Goal: Task Accomplishment & Management: Manage account settings

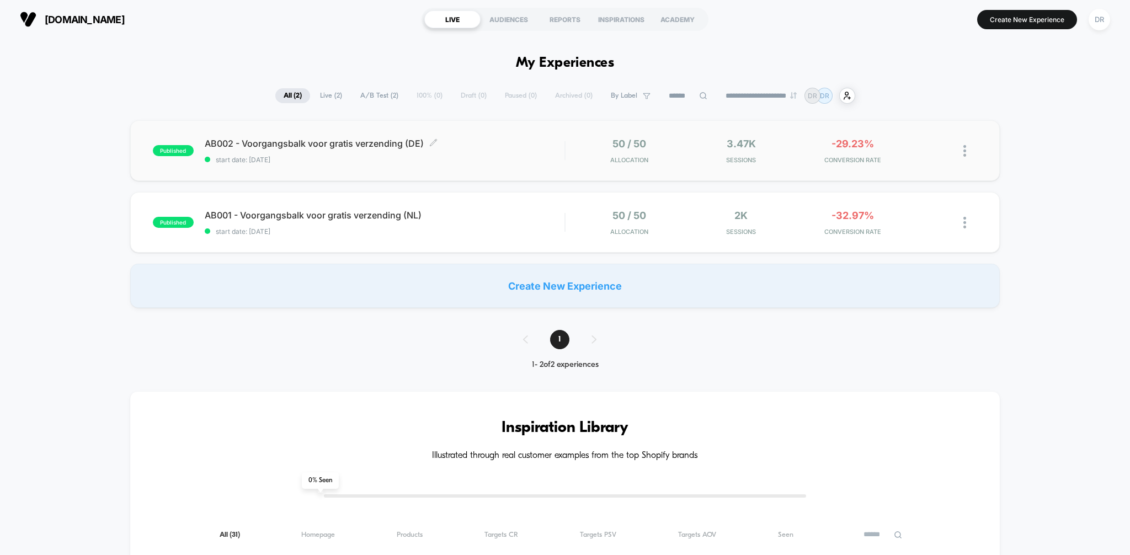
click at [286, 156] on span "start date: [DATE]" at bounding box center [385, 160] width 360 height 8
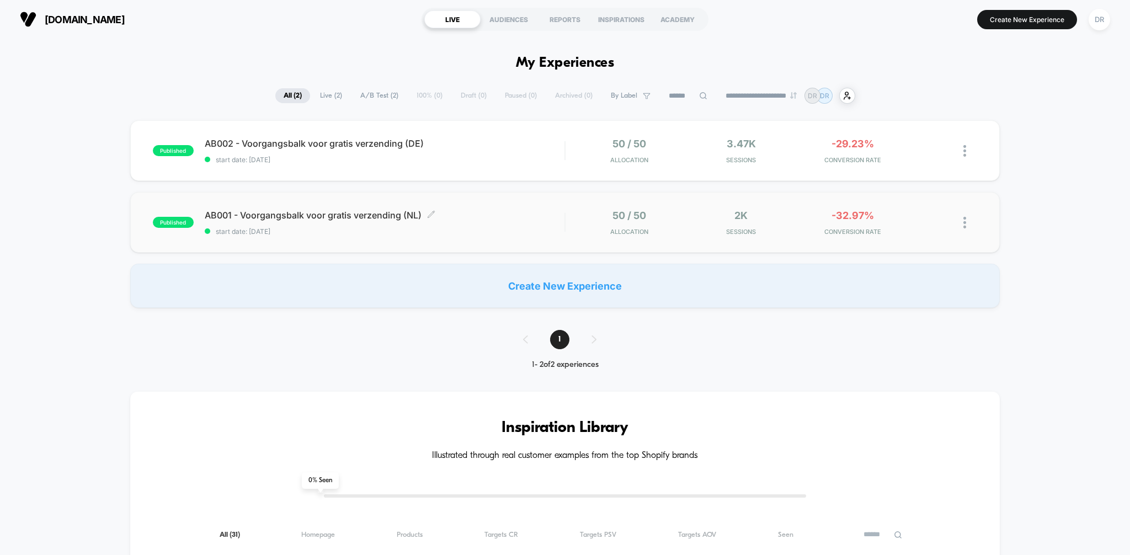
click at [309, 224] on div "AB001 - Voorgangsbalk voor gratis verzending (NL) Click to edit experience deta…" at bounding box center [385, 223] width 360 height 26
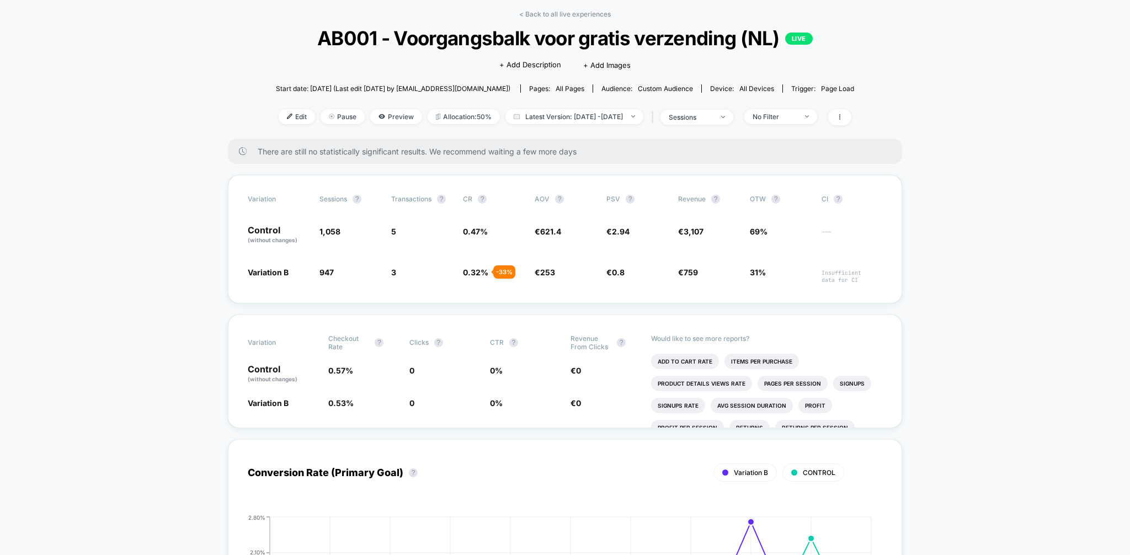
scroll to position [48, 0]
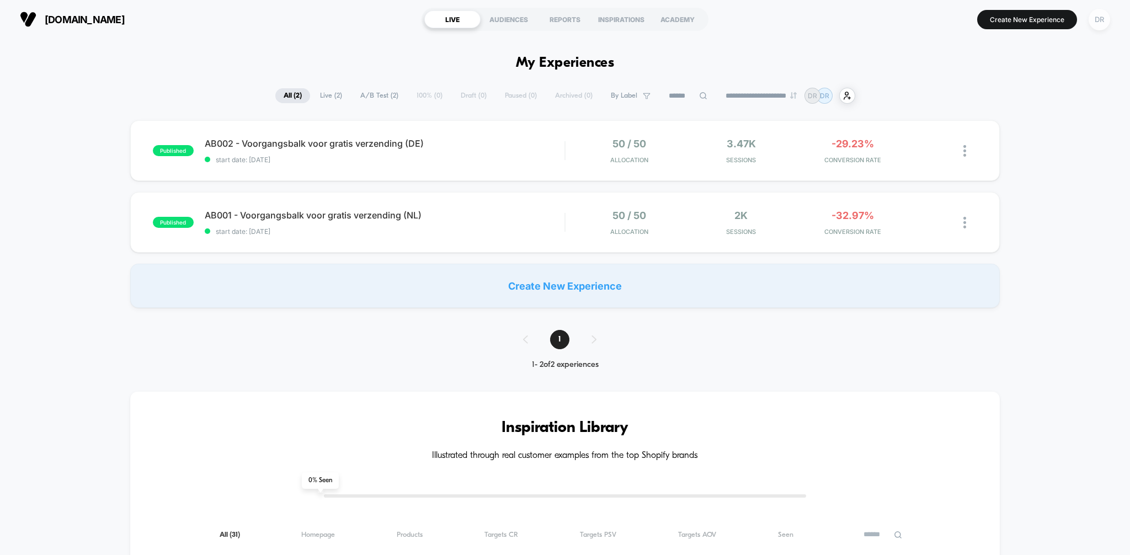
click at [1104, 17] on div "DR" at bounding box center [1100, 20] width 22 height 22
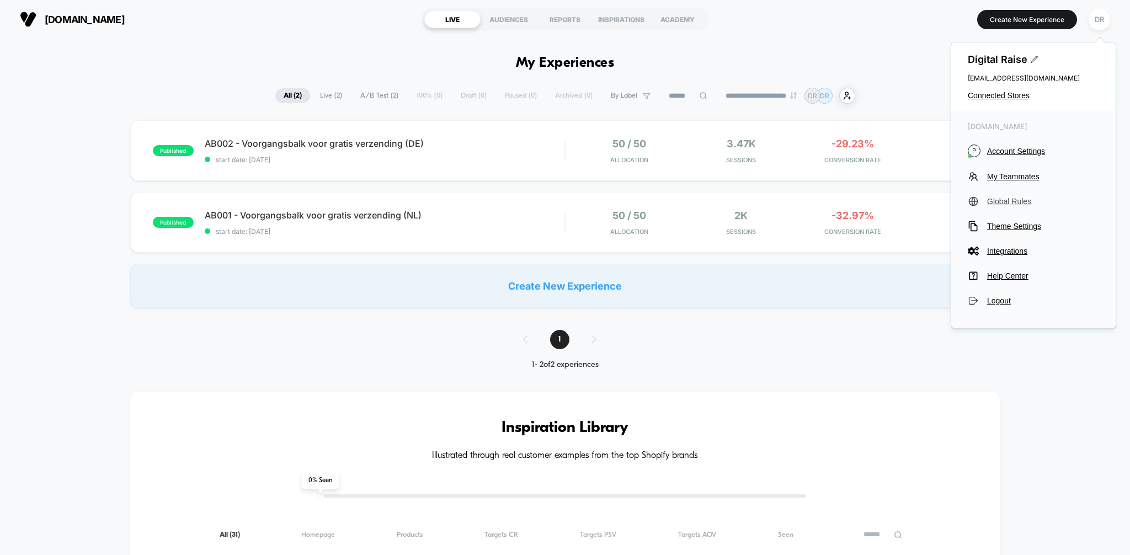
click at [1010, 201] on span "Global Rules" at bounding box center [1043, 201] width 112 height 9
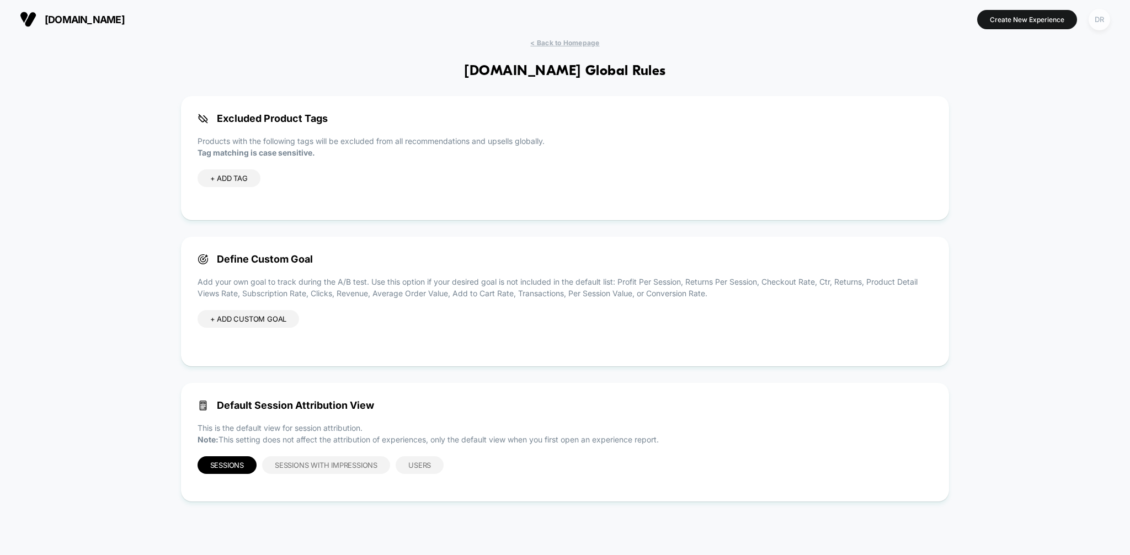
click at [1102, 20] on div "DR" at bounding box center [1100, 20] width 22 height 22
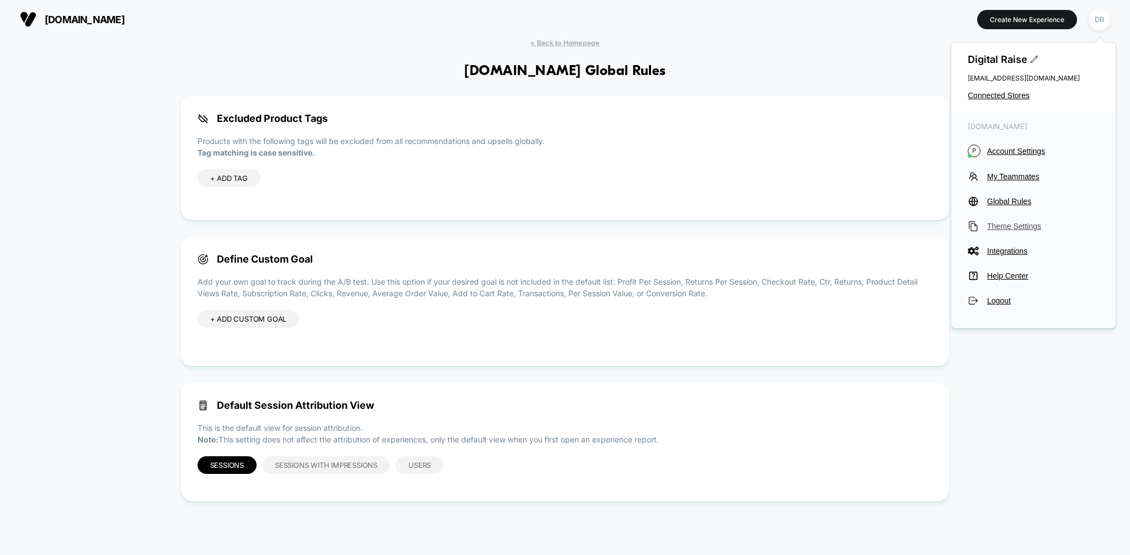
click at [1012, 225] on span "Theme Settings" at bounding box center [1043, 226] width 112 height 9
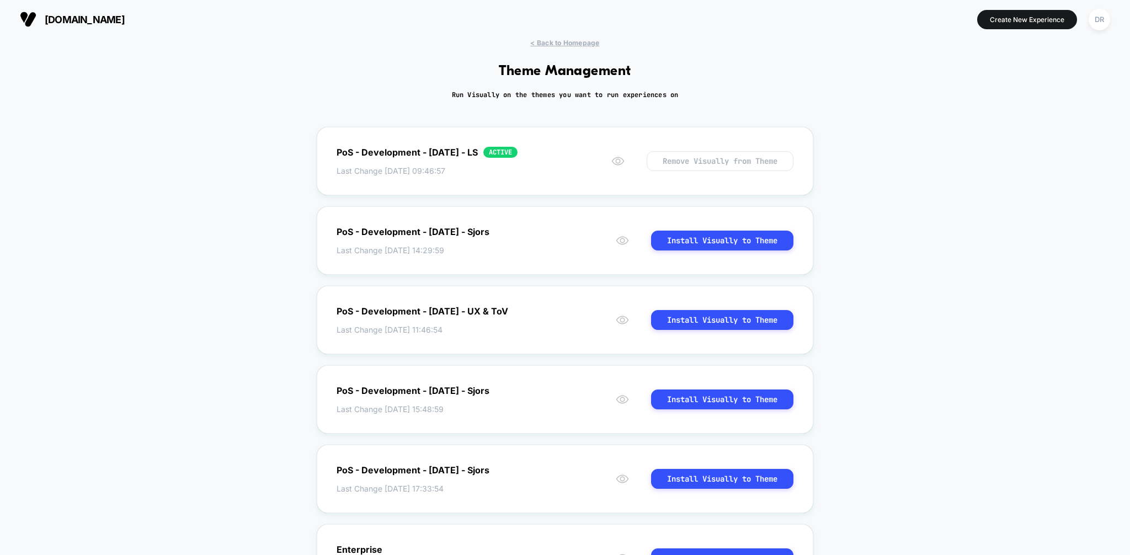
click at [576, 49] on div "< Back to Homepage Theme Management Run Visually on the themes you want to run …" at bounding box center [565, 423] width 1130 height 768
click at [574, 42] on span "< Back to Homepage" at bounding box center [564, 43] width 69 height 8
